Goal: Information Seeking & Learning: Learn about a topic

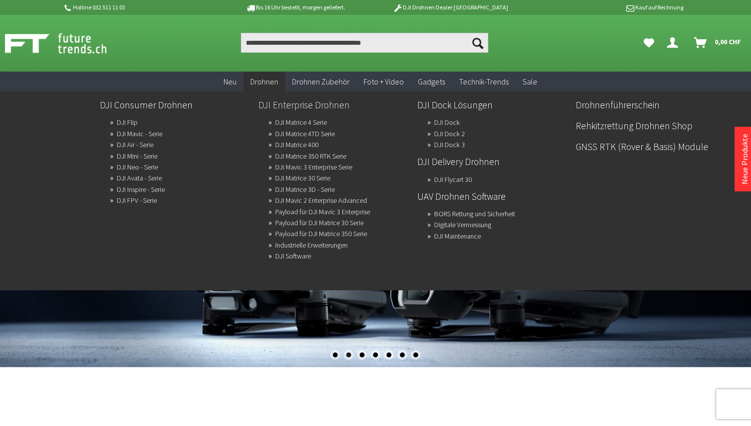
click at [280, 102] on link "DJI Enterprise Drohnen" at bounding box center [333, 104] width 151 height 17
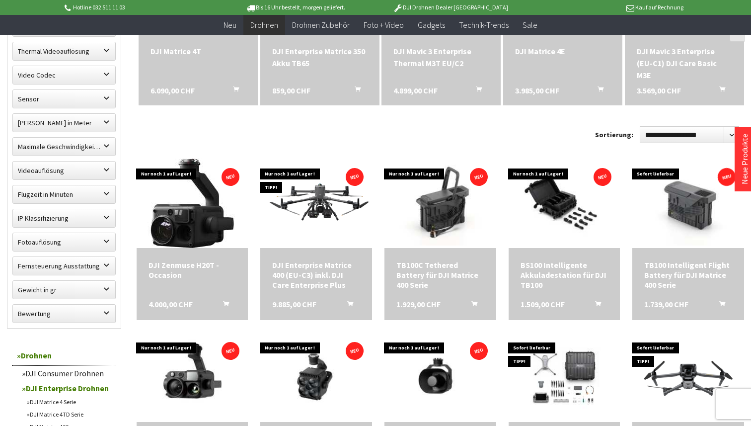
scroll to position [438, 0]
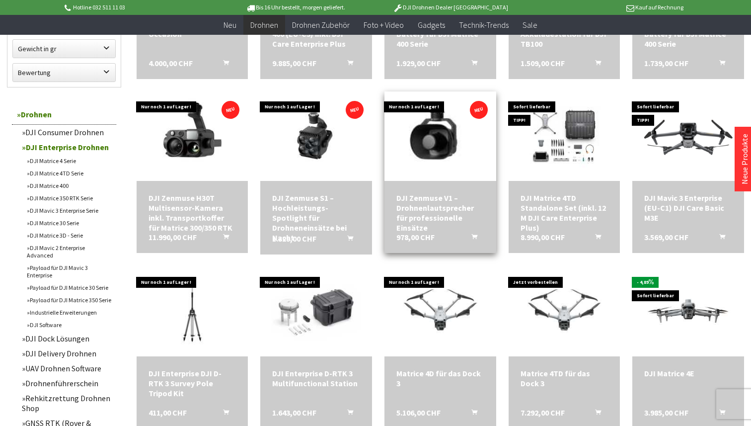
scroll to position [656, 0]
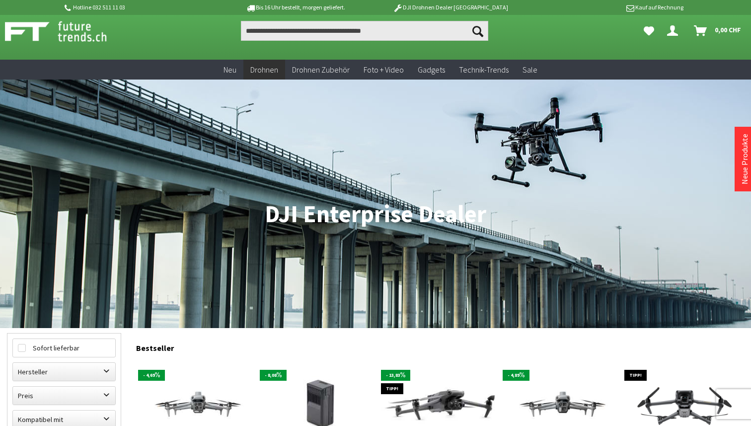
scroll to position [9, 0]
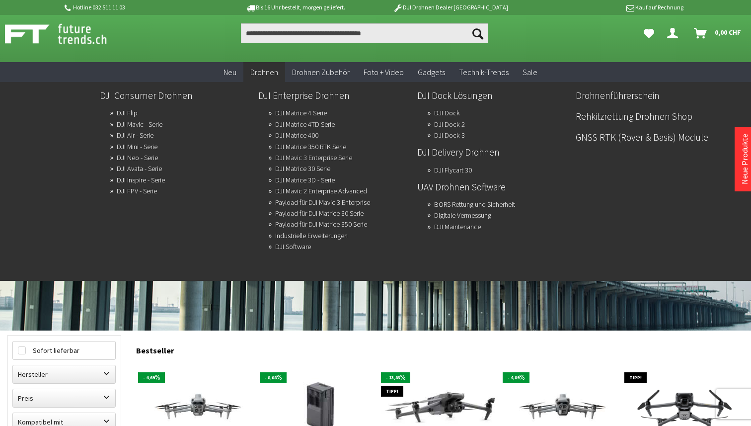
click at [321, 158] on link "DJI Mavic 3 Enterprise Serie" at bounding box center [313, 158] width 77 height 14
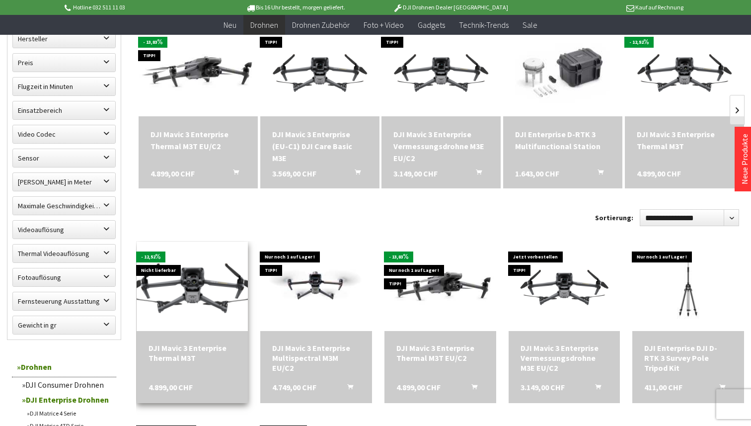
scroll to position [316, 0]
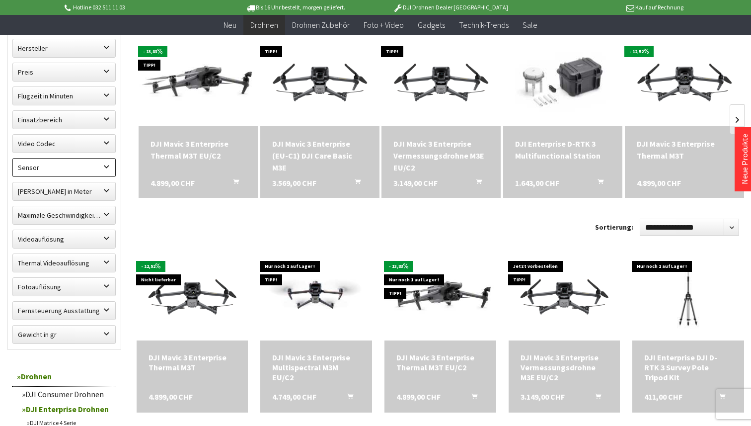
click at [83, 170] on label "Sensor" at bounding box center [64, 168] width 102 height 18
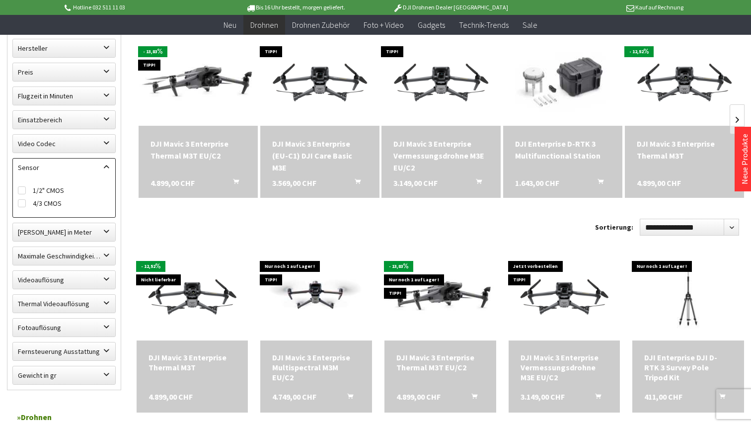
click at [96, 170] on label "Sensor" at bounding box center [64, 168] width 102 height 18
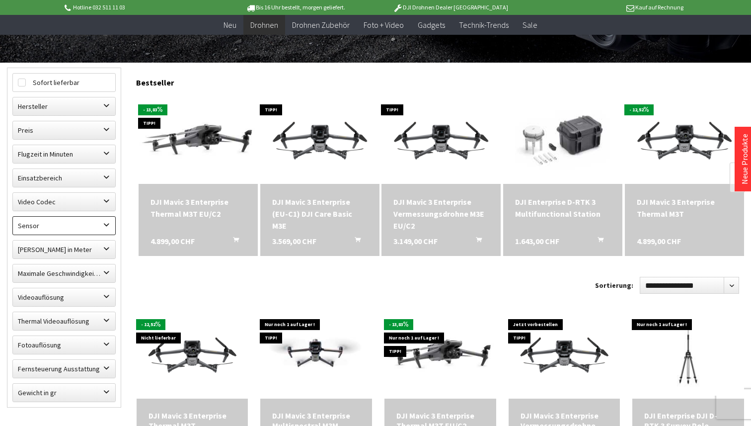
scroll to position [247, 0]
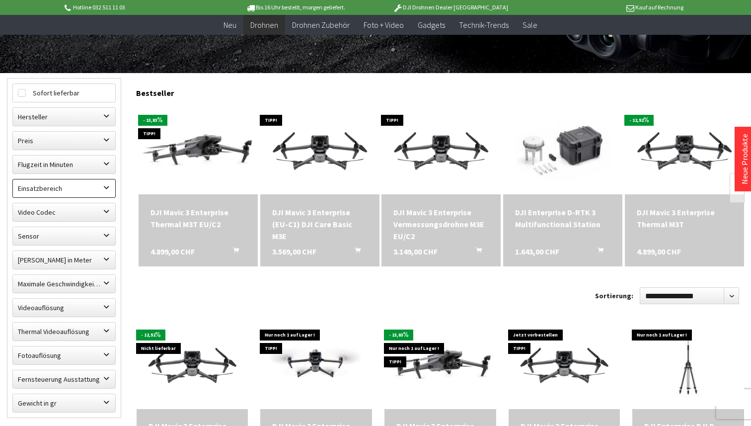
click at [92, 190] on label "Einsatzbereich" at bounding box center [64, 188] width 102 height 18
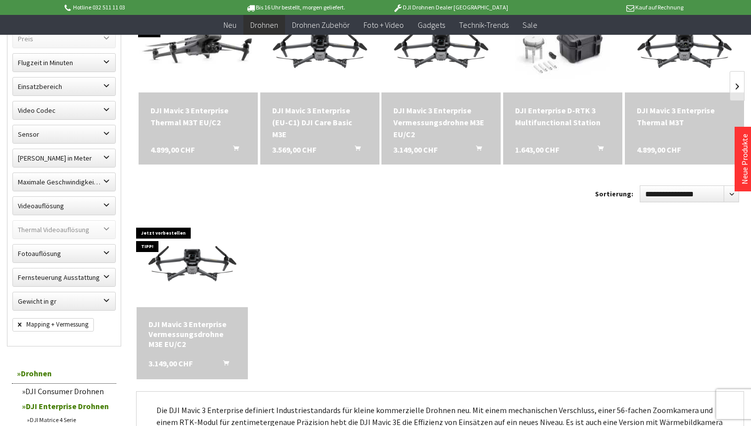
scroll to position [353, 0]
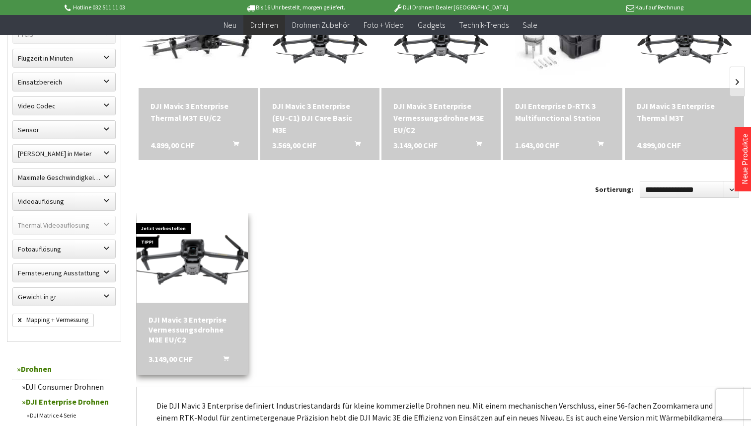
click at [195, 283] on img at bounding box center [192, 258] width 157 height 88
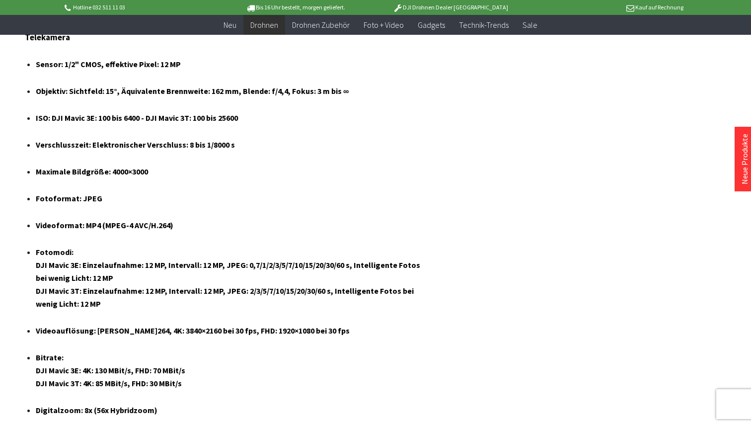
scroll to position [2025, 0]
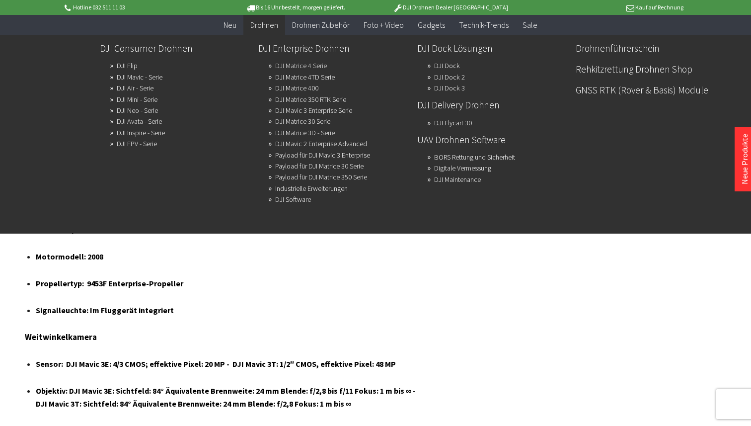
click at [316, 67] on link "DJI Matrice 4 Serie" at bounding box center [301, 66] width 52 height 14
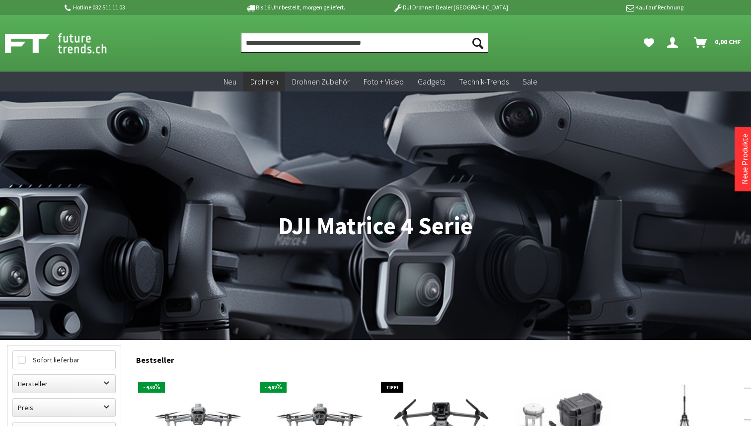
click at [389, 42] on input "Produkt, Marke, Kategorie, EAN, Artikelnummer…" at bounding box center [364, 43] width 247 height 20
type input "*****"
click at [468, 33] on button "Suchen" at bounding box center [478, 43] width 21 height 20
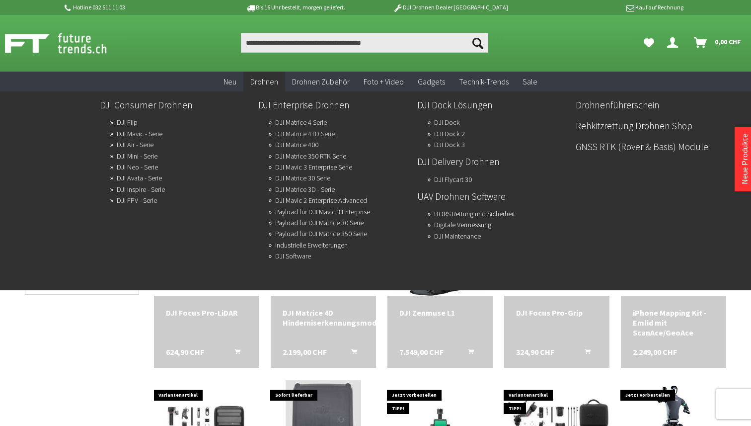
click at [309, 131] on link "DJI Matrice 4TD Serie" at bounding box center [305, 134] width 60 height 14
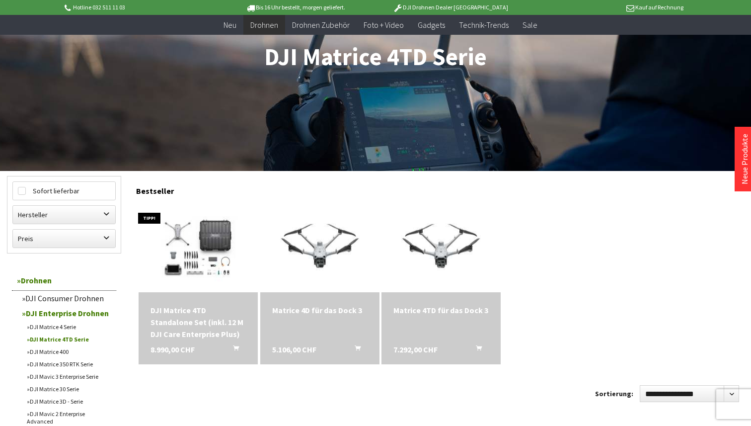
click at [564, 273] on div "Sofort lieferbar TIPP! DJI Matrice 4TD Standalone Set (inkl. 12 M DJI Care Ente…" at bounding box center [440, 286] width 608 height 170
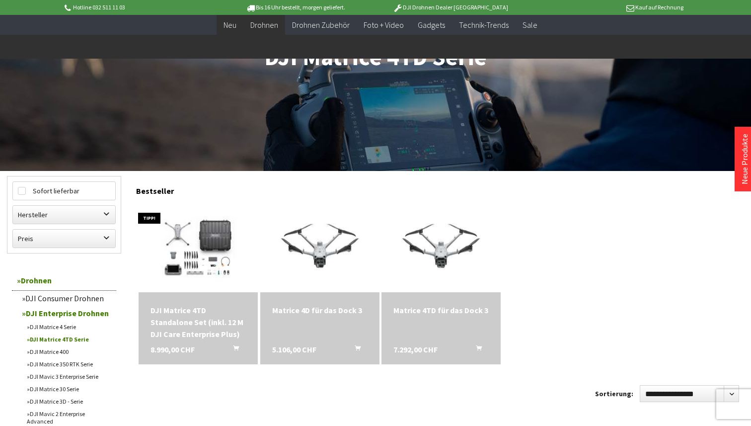
click at [234, 26] on span "Neu" at bounding box center [230, 25] width 13 height 10
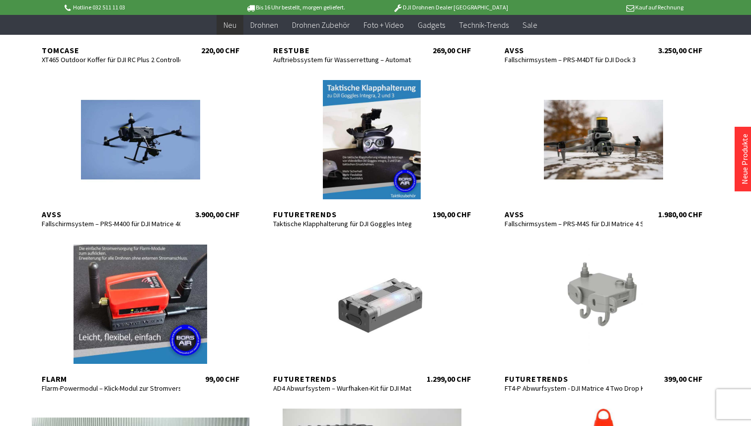
scroll to position [640, 0]
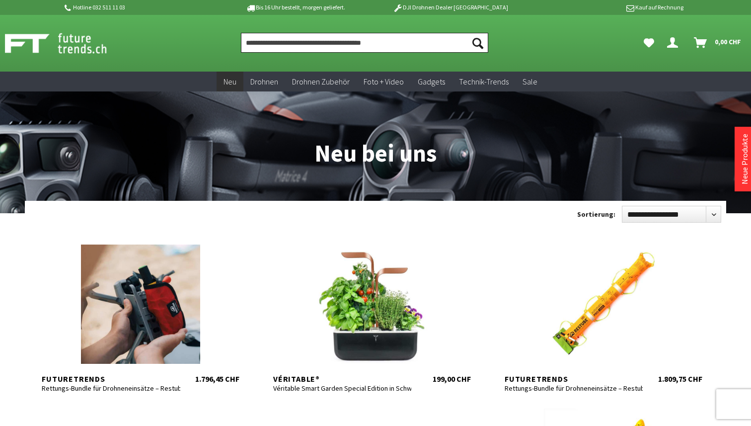
click at [317, 41] on input "Produkt, Marke, Kategorie, EAN, Artikelnummer…" at bounding box center [364, 43] width 247 height 20
type input "***"
click at [468, 33] on button "Suchen" at bounding box center [478, 43] width 21 height 20
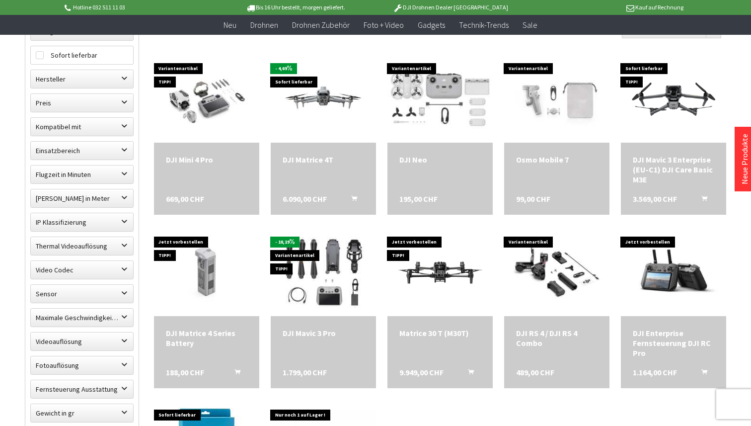
scroll to position [142, 0]
